Goal: Task Accomplishment & Management: Manage account settings

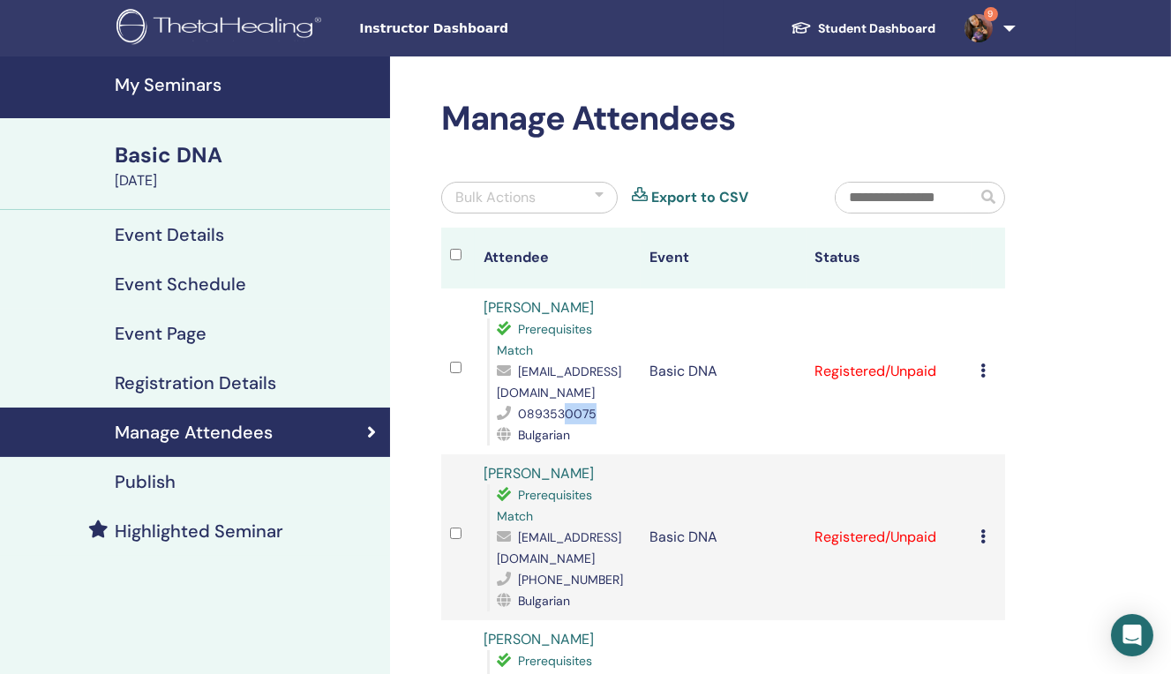
drag, startPoint x: 565, startPoint y: 394, endPoint x: 615, endPoint y: 394, distance: 50.3
click at [615, 403] on div "0893530075" at bounding box center [564, 413] width 135 height 21
copy span "0075"
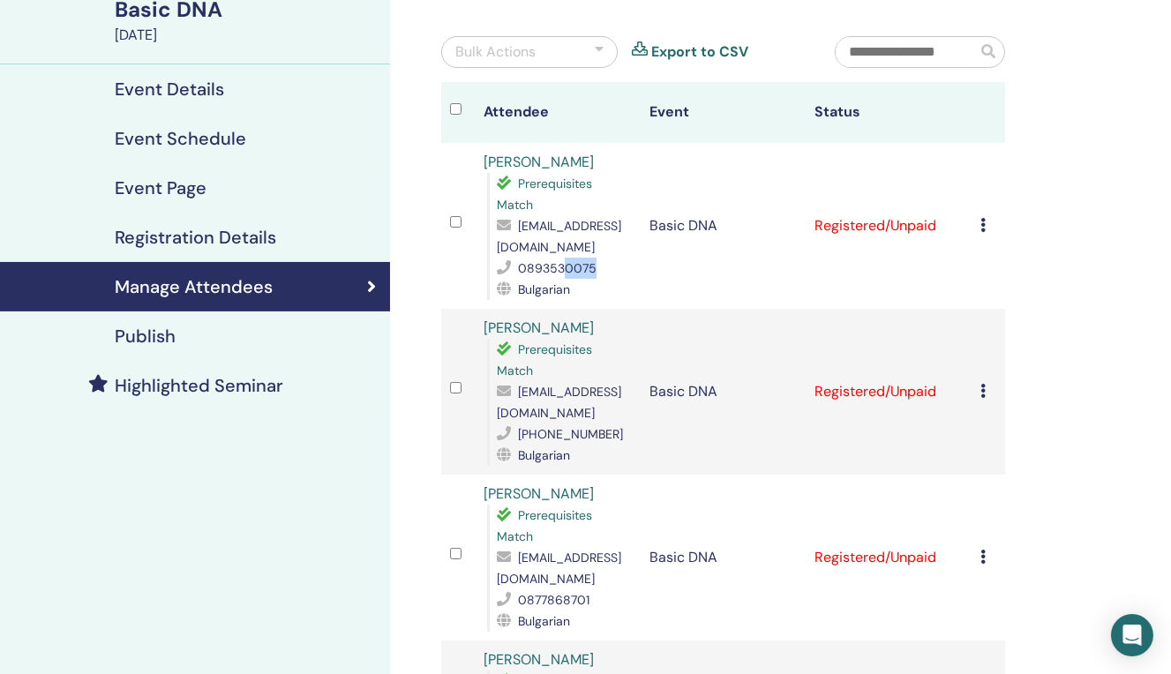
scroll to position [196, 0]
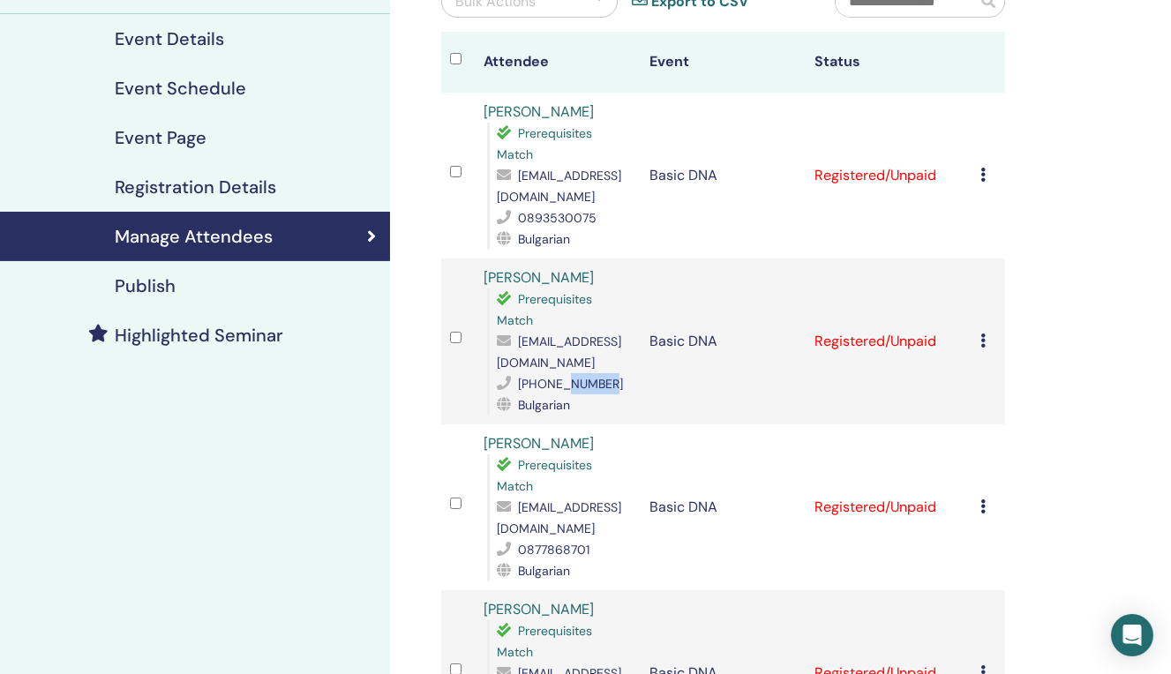
drag, startPoint x: 567, startPoint y: 337, endPoint x: 619, endPoint y: 341, distance: 51.3
click at [619, 373] on div "+359988943281" at bounding box center [564, 383] width 135 height 21
copy span "943281"
drag, startPoint x: 555, startPoint y: 481, endPoint x: 610, endPoint y: 484, distance: 54.8
click at [610, 539] on div "0877868701" at bounding box center [564, 549] width 135 height 21
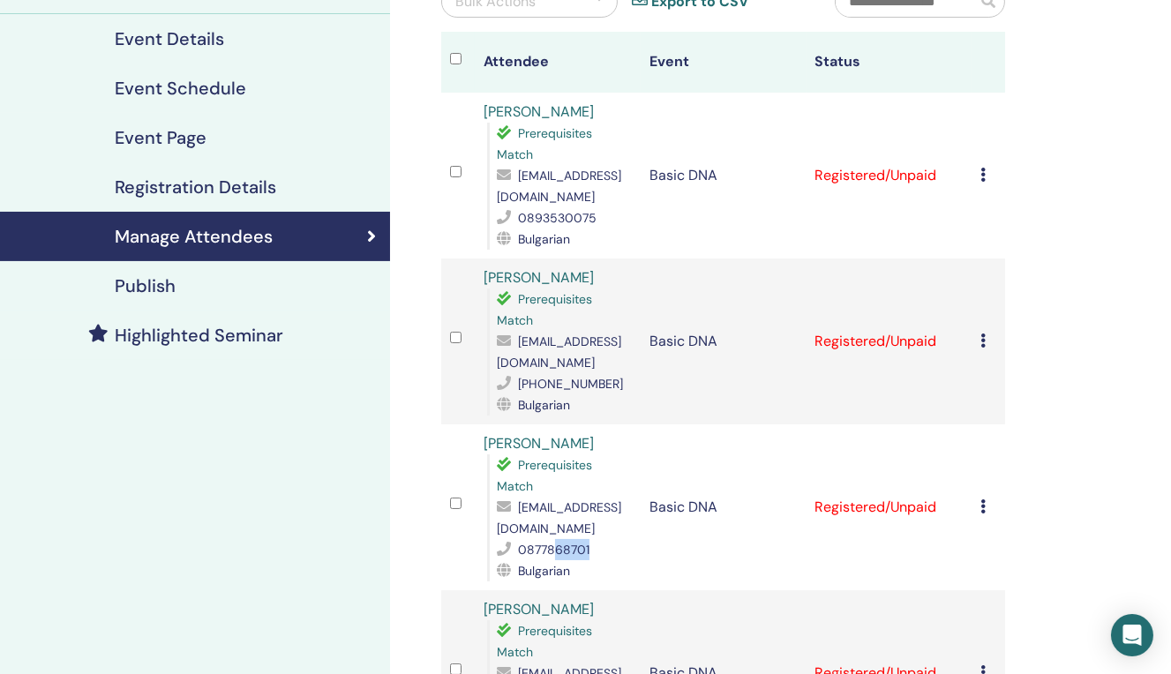
copy span "68701"
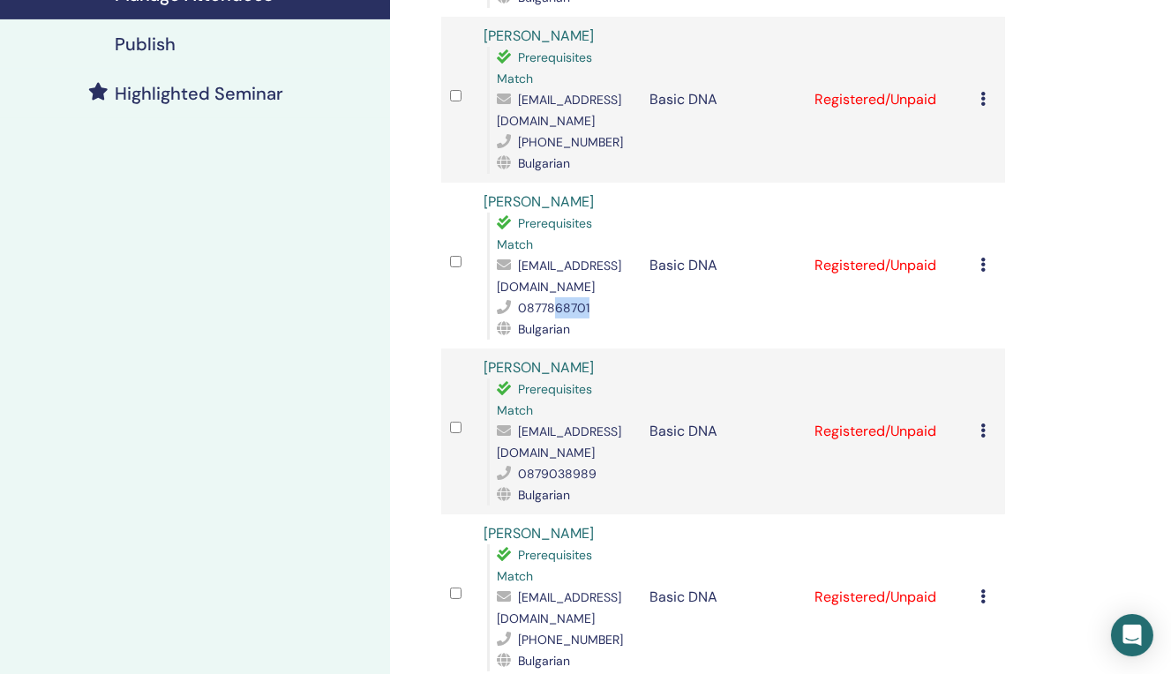
scroll to position [490, 0]
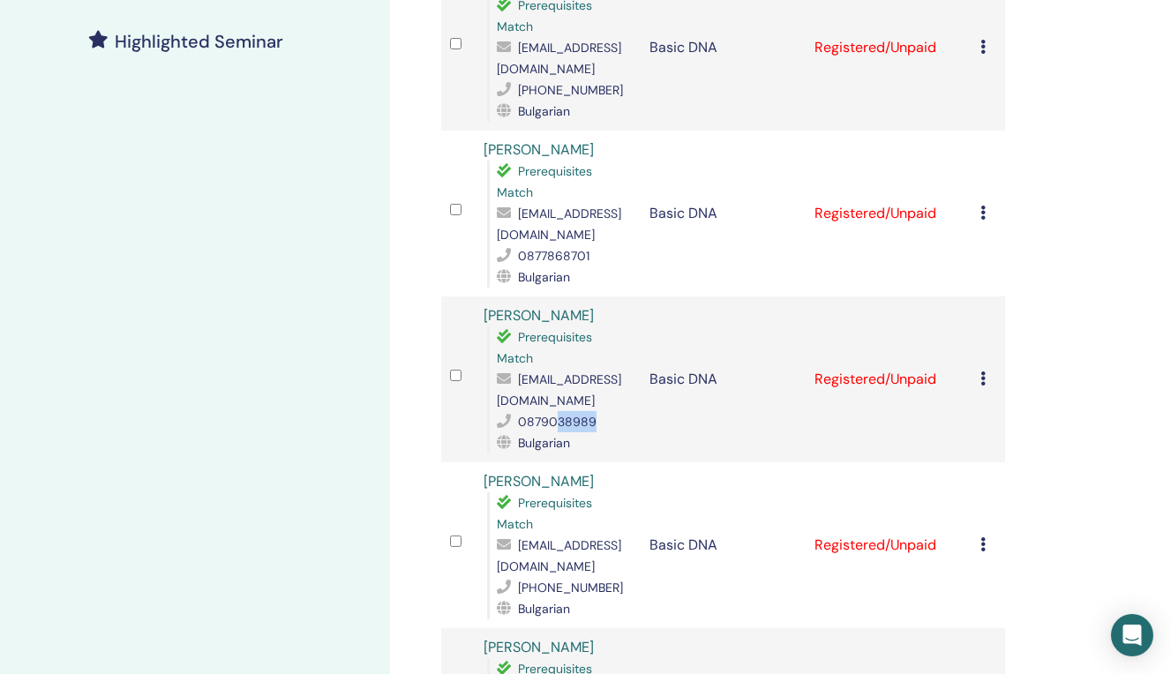
drag, startPoint x: 557, startPoint y: 335, endPoint x: 594, endPoint y: 337, distance: 37.1
click at [594, 411] on div "0879038989" at bounding box center [564, 421] width 135 height 21
copy span "38989"
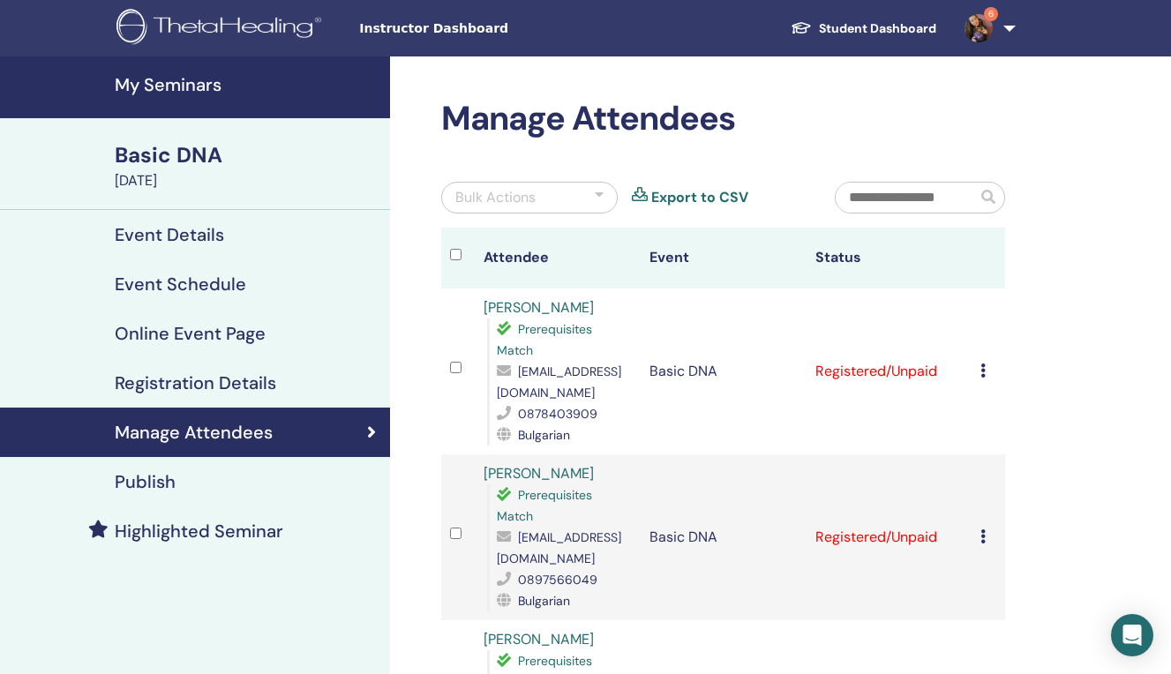
scroll to position [98, 0]
drag, startPoint x: 565, startPoint y: 390, endPoint x: 611, endPoint y: 394, distance: 46.1
click at [611, 403] on div "0878403909" at bounding box center [564, 413] width 135 height 21
copy span "3909"
drag, startPoint x: 551, startPoint y: 536, endPoint x: 607, endPoint y: 540, distance: 56.6
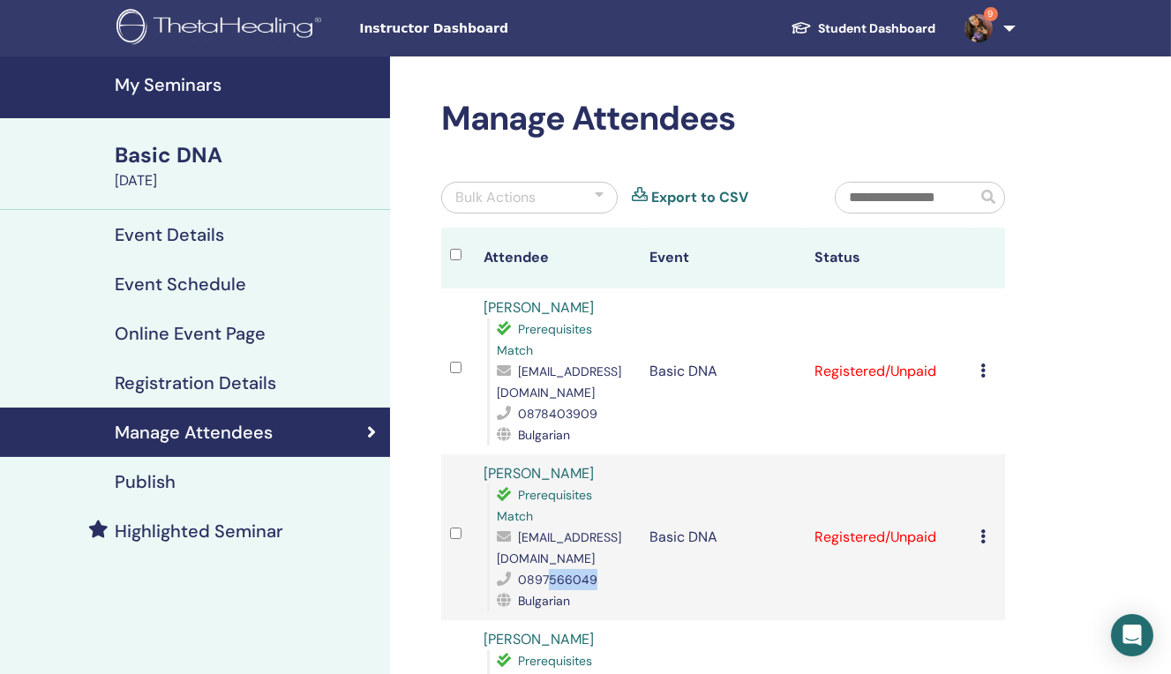
click at [607, 569] on div "0897566049" at bounding box center [564, 579] width 135 height 21
copy span "566049"
